Goal: Transaction & Acquisition: Purchase product/service

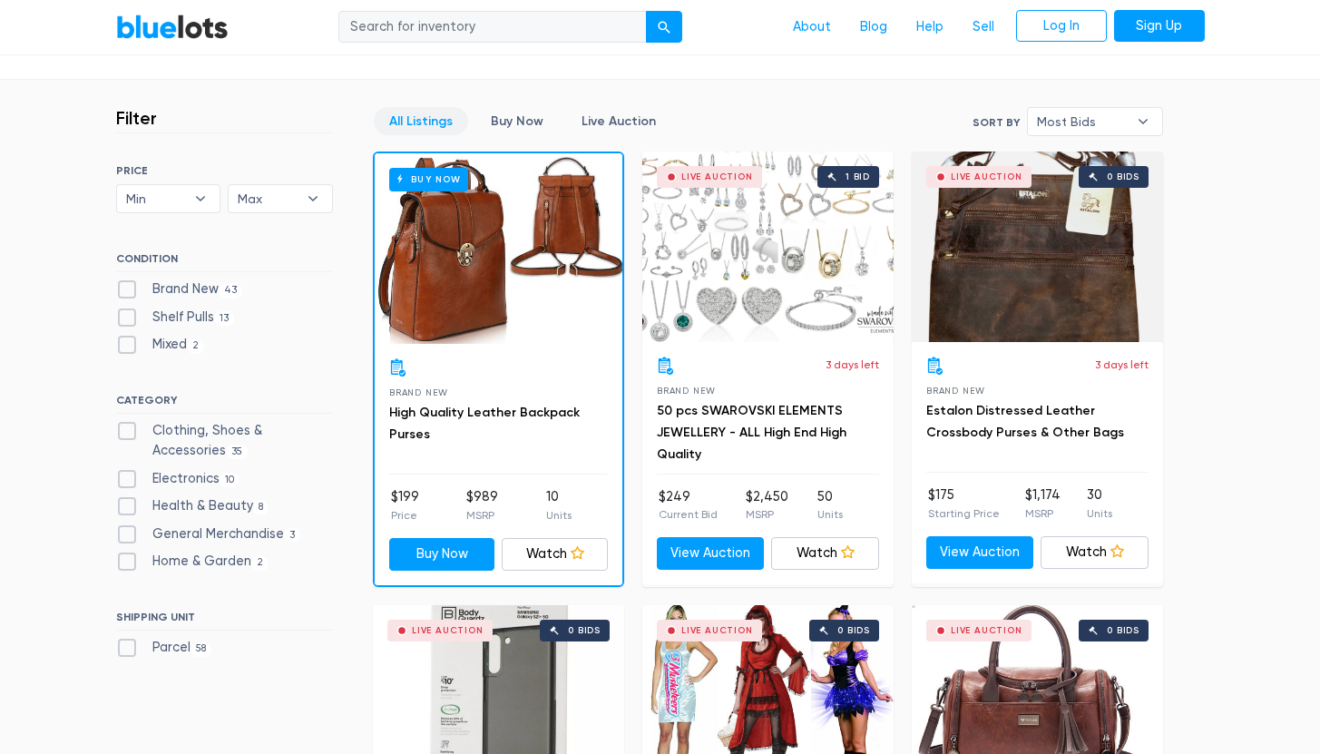
scroll to position [495, 0]
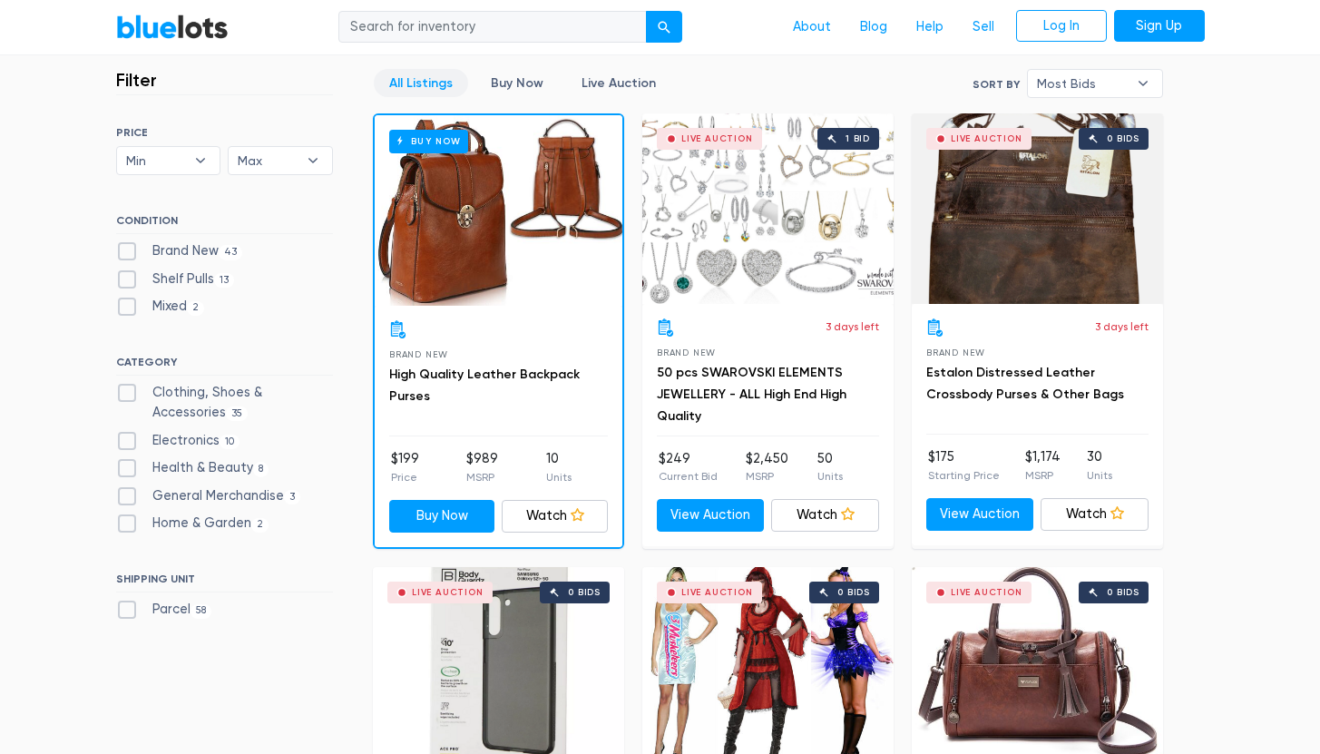
click at [172, 393] on label "Clothing, Shoes & Accessories 35" at bounding box center [224, 402] width 217 height 39
click at [128, 393] on Accessories"] "Clothing, Shoes & Accessories 35" at bounding box center [122, 389] width 12 height 12
checkbox Accessories"] "true"
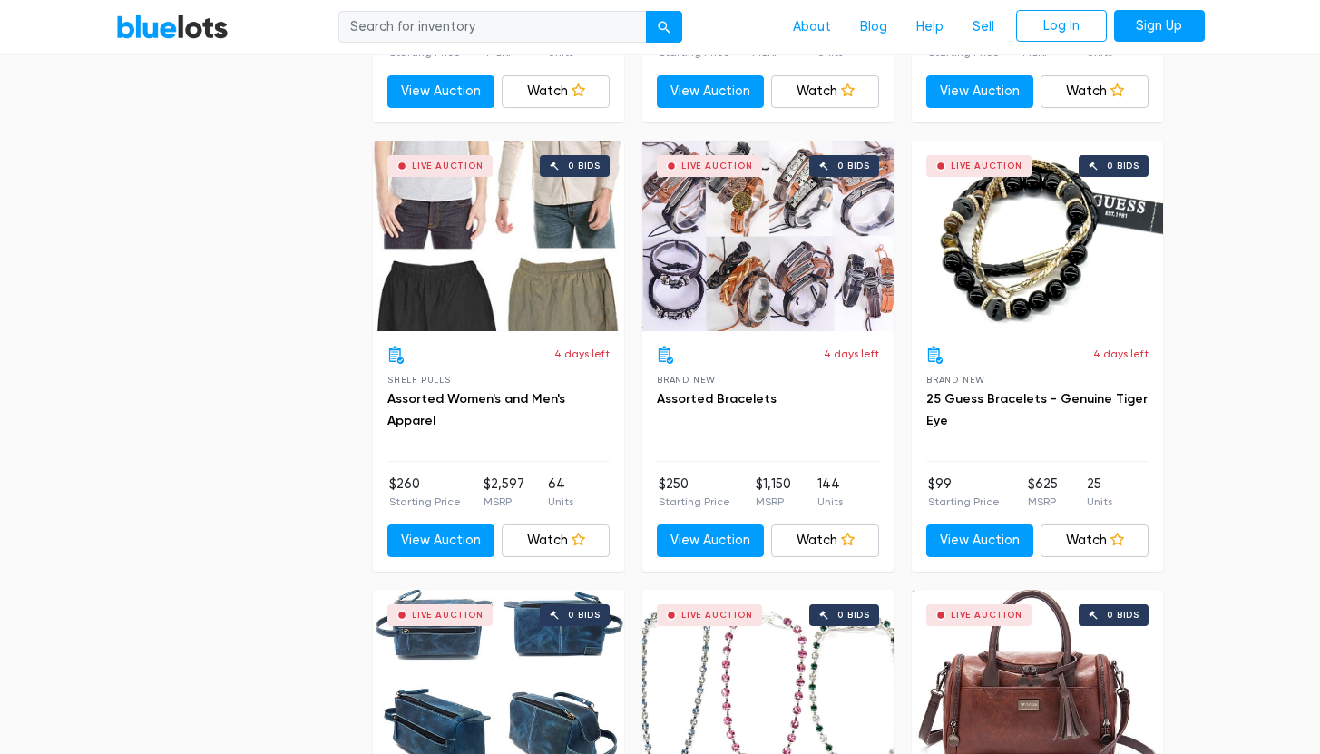
scroll to position [3171, 0]
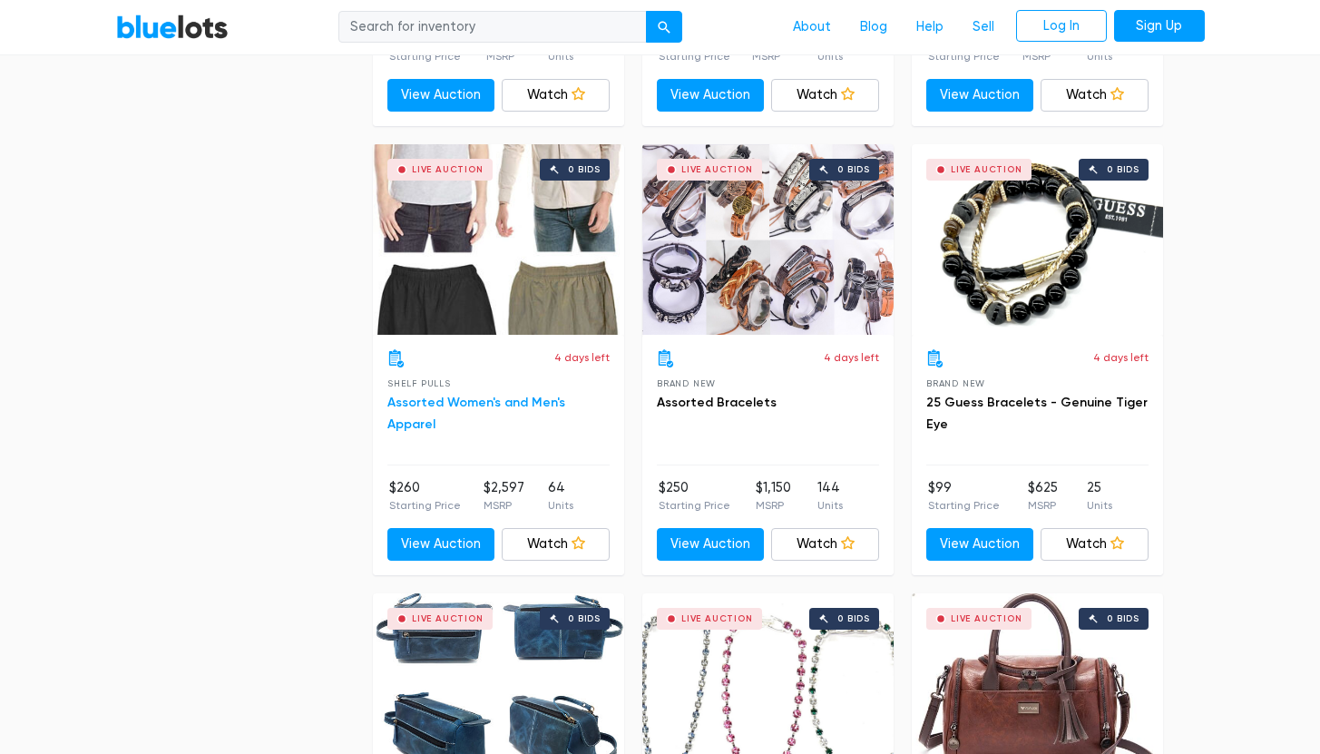
click at [486, 402] on link "Assorted Women's and Men's Apparel" at bounding box center [476, 413] width 178 height 37
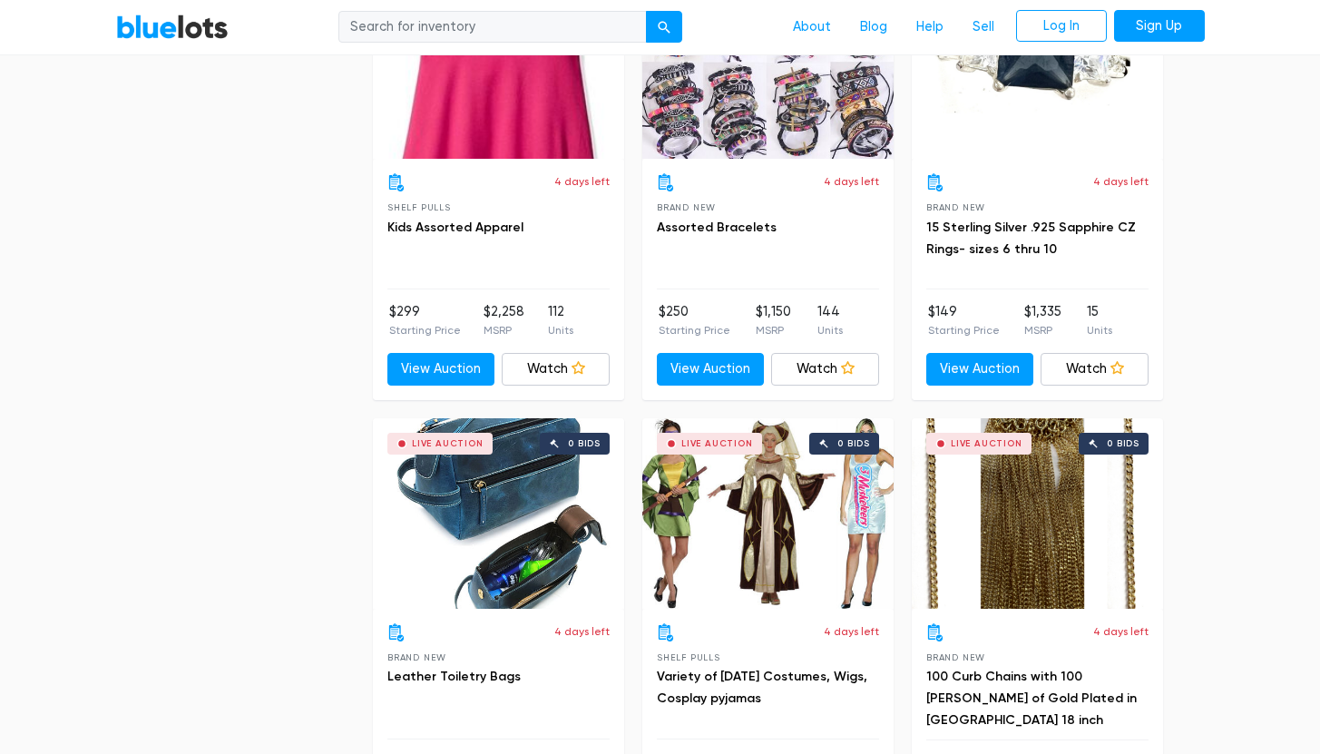
scroll to position [4763, 0]
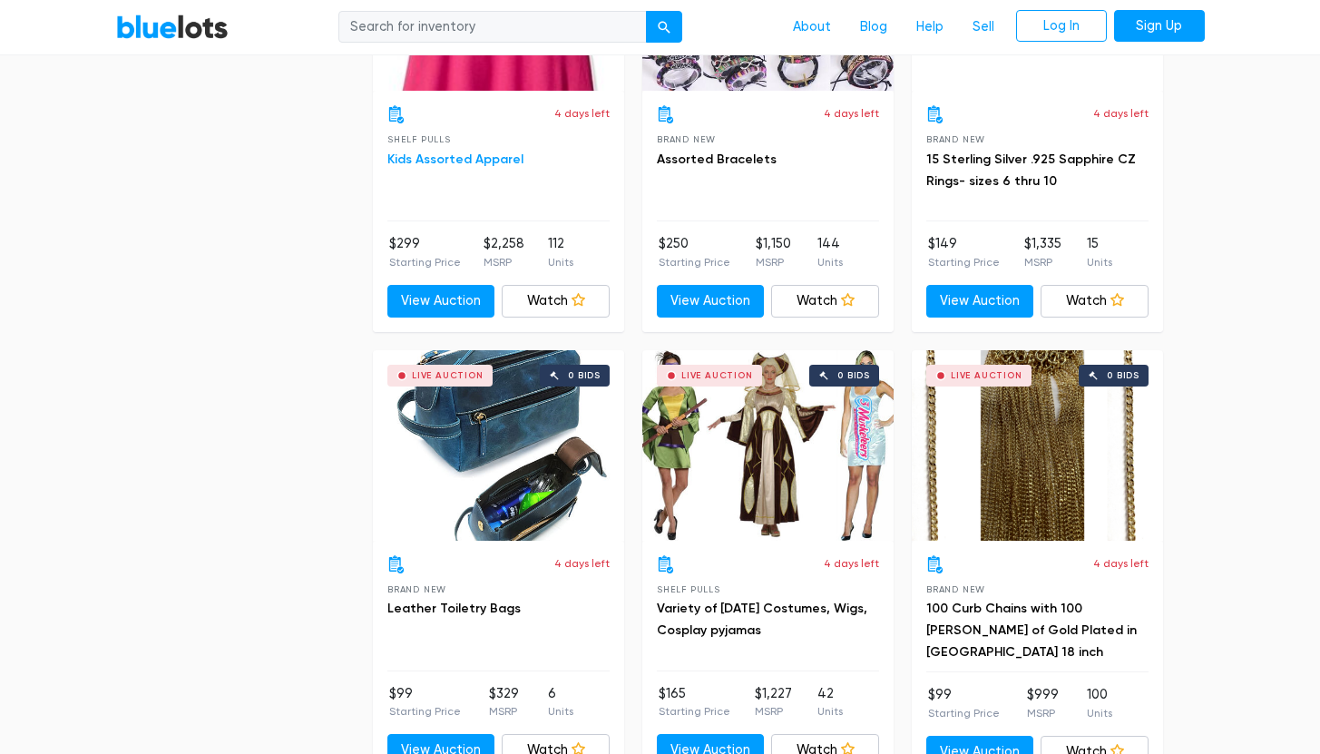
click at [447, 159] on link "Kids Assorted Apparel" at bounding box center [455, 159] width 136 height 15
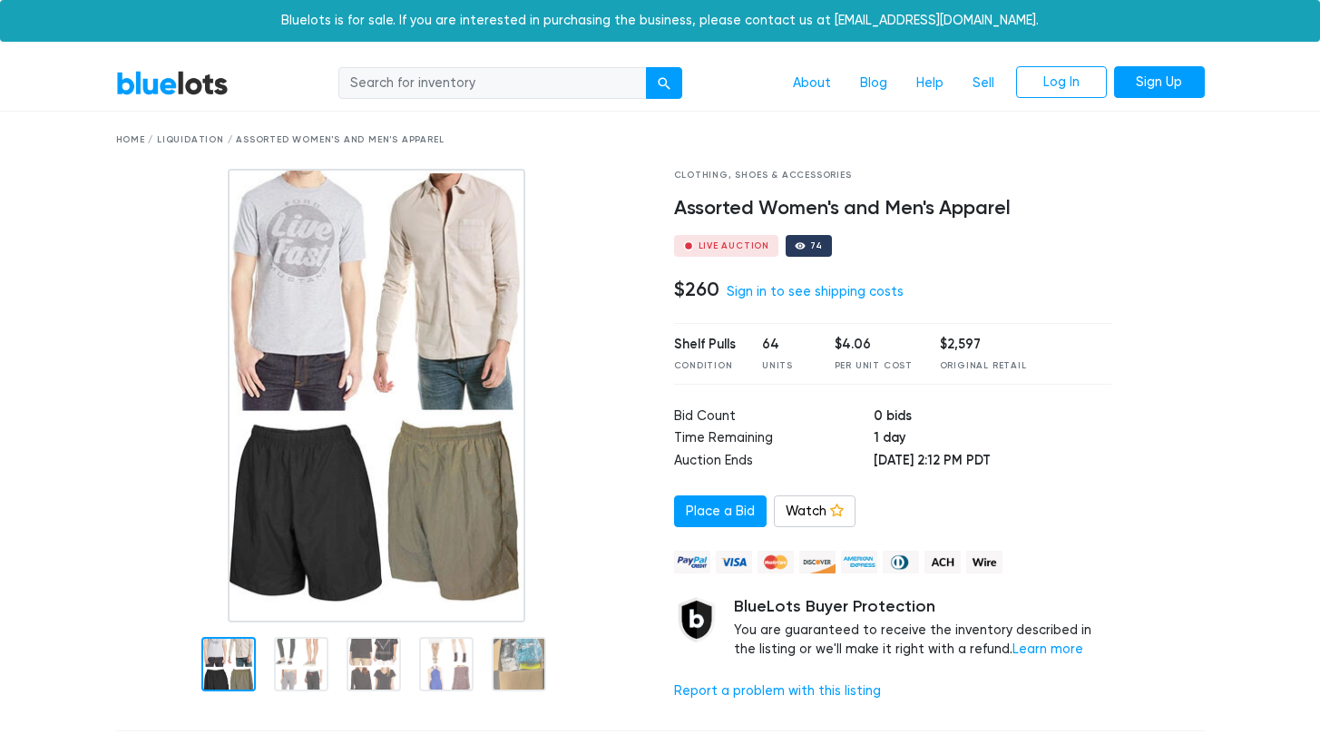
click at [309, 660] on div at bounding box center [301, 664] width 54 height 54
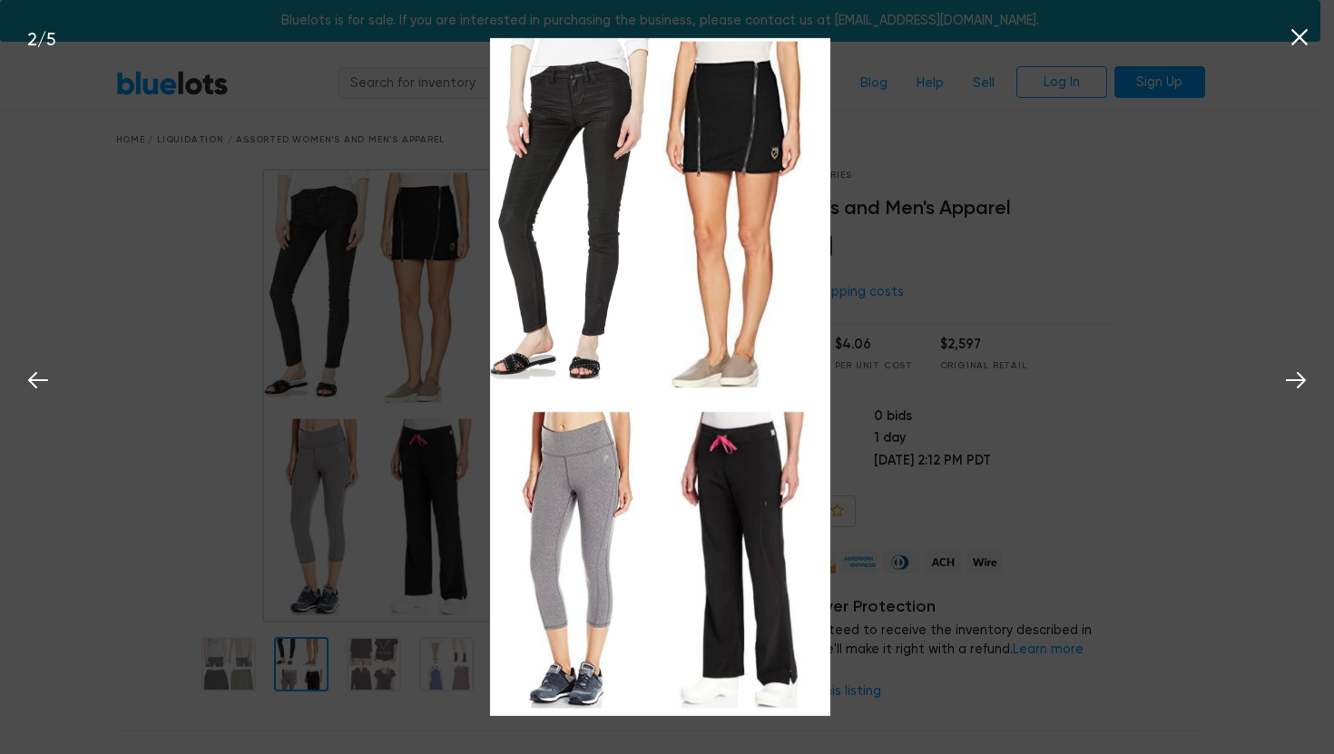
click at [378, 671] on div "2 / 5" at bounding box center [667, 377] width 1334 height 754
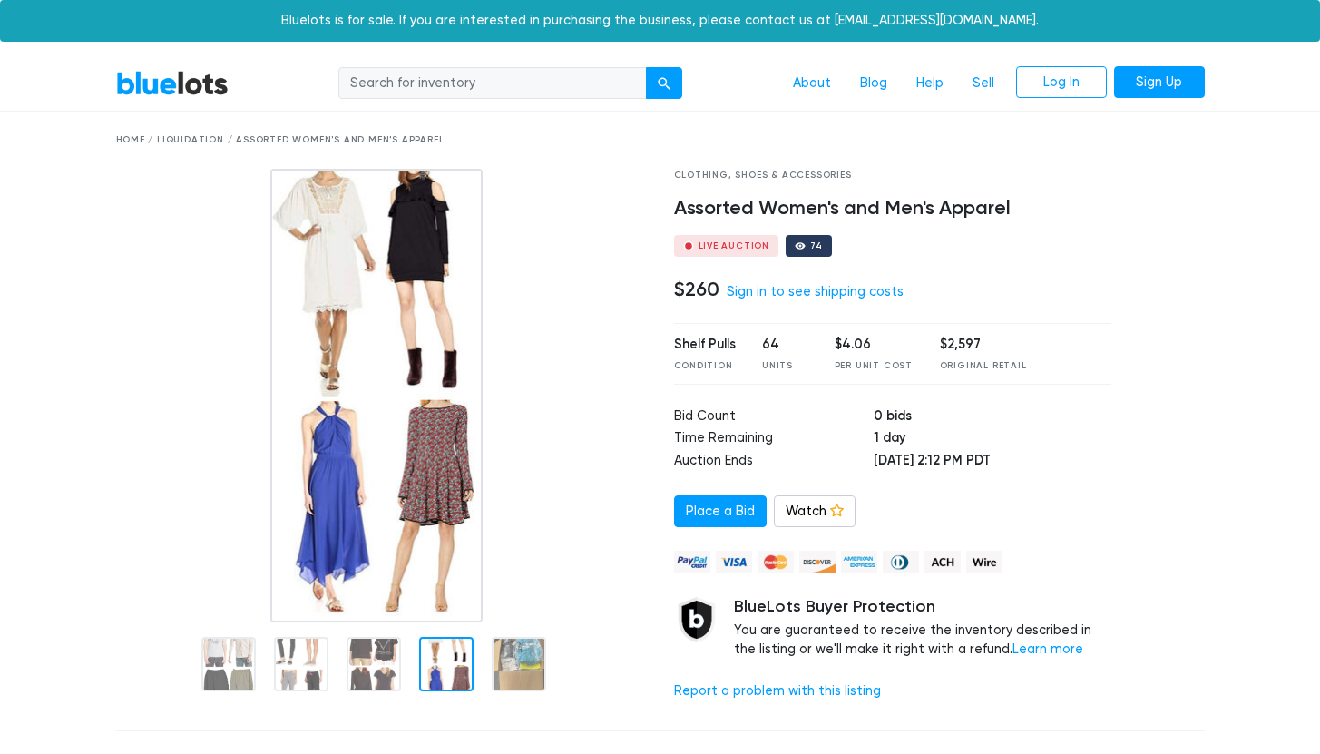
click at [615, 458] on div at bounding box center [381, 396] width 531 height 454
click at [720, 506] on link "Place a Bid" at bounding box center [720, 511] width 93 height 33
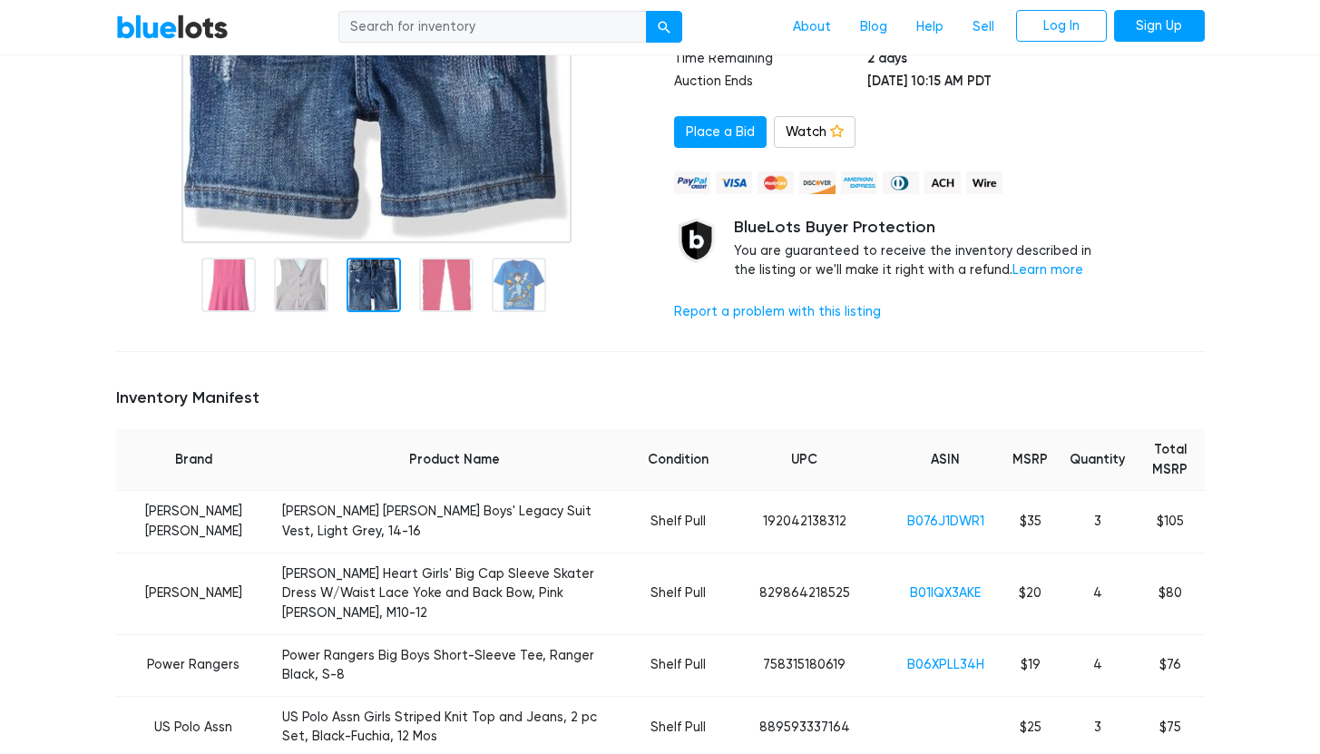
scroll to position [432, 0]
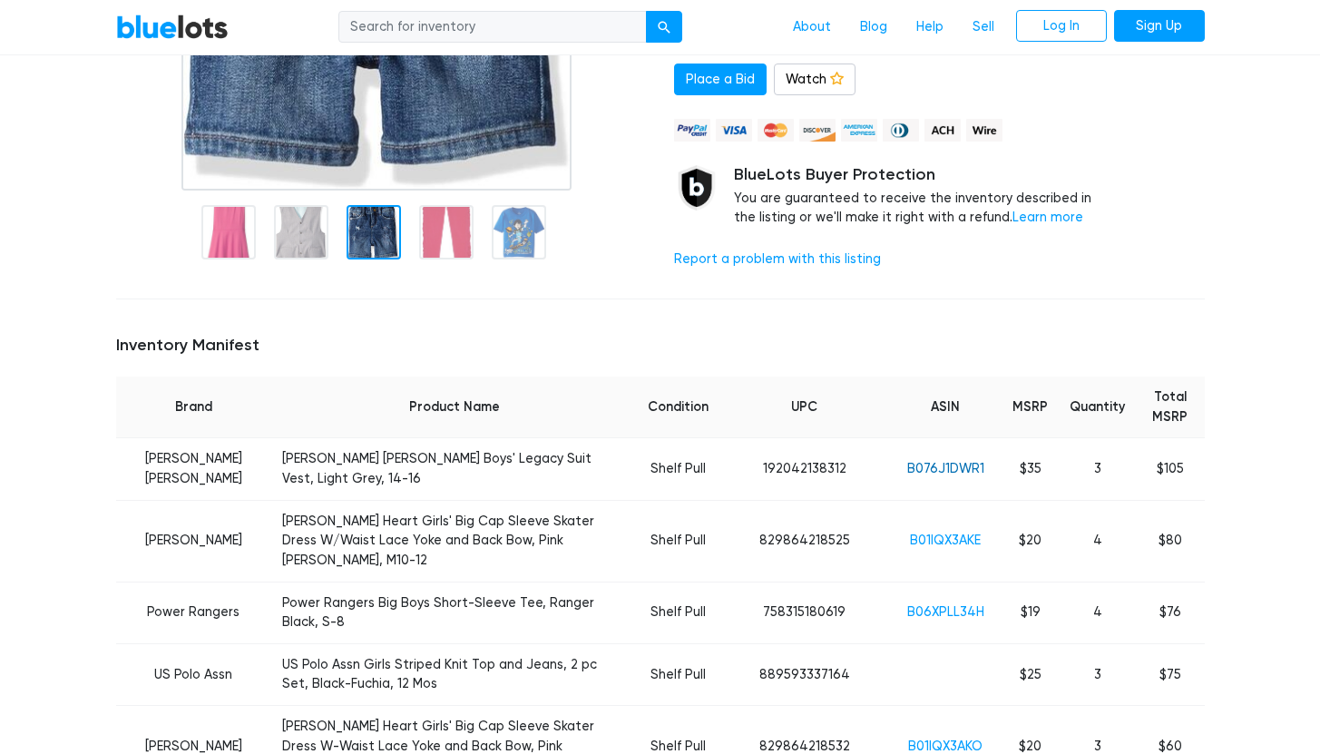
click at [958, 461] on link "B076J1DWR1" at bounding box center [945, 468] width 77 height 15
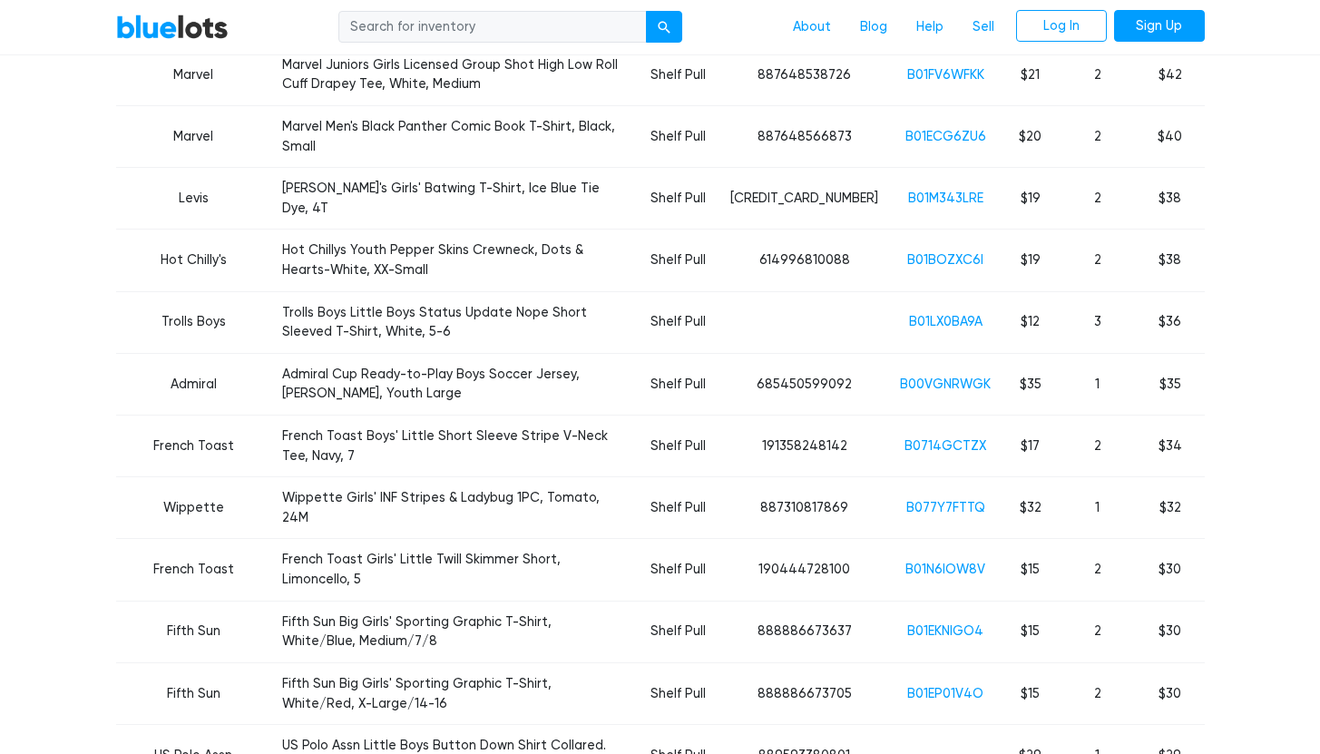
scroll to position [1616, 0]
